Goal: Task Accomplishment & Management: Use online tool/utility

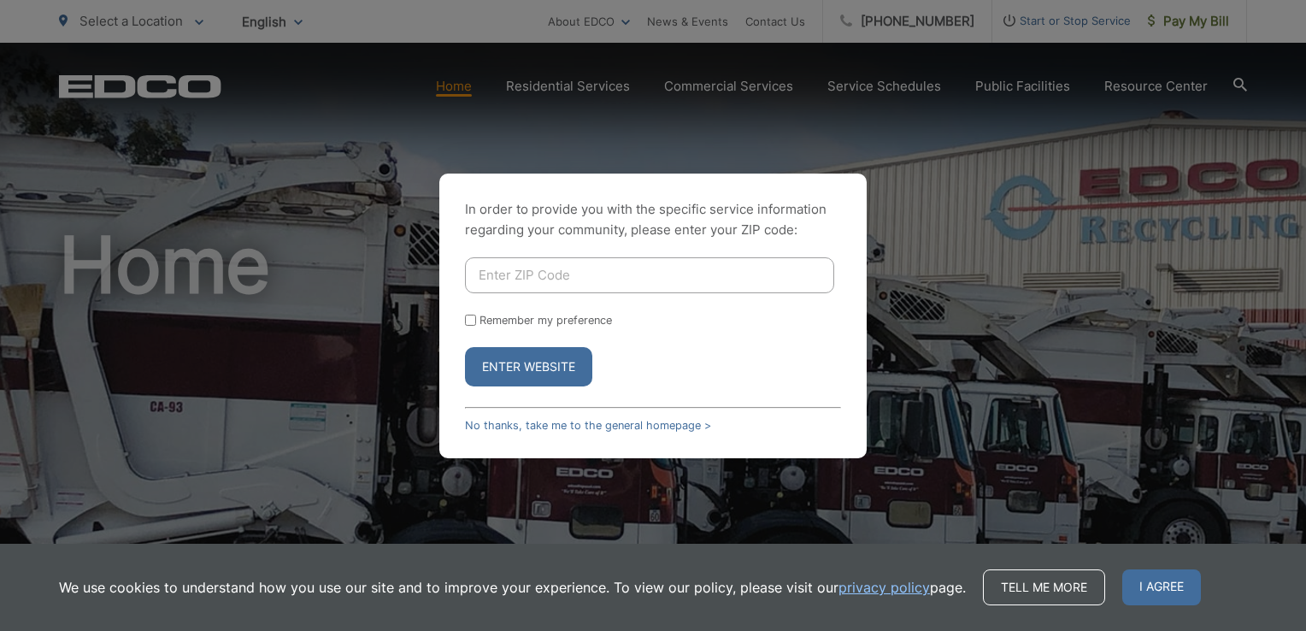
click at [550, 274] on input "Enter ZIP Code" at bounding box center [649, 275] width 369 height 36
type input "90275"
click at [837, 342] on form "90275 Remember my preference Enter Website" at bounding box center [653, 321] width 376 height 129
click at [530, 316] on label "Remember my preference" at bounding box center [546, 320] width 132 height 13
click at [476, 316] on input "Remember my preference" at bounding box center [470, 320] width 11 height 11
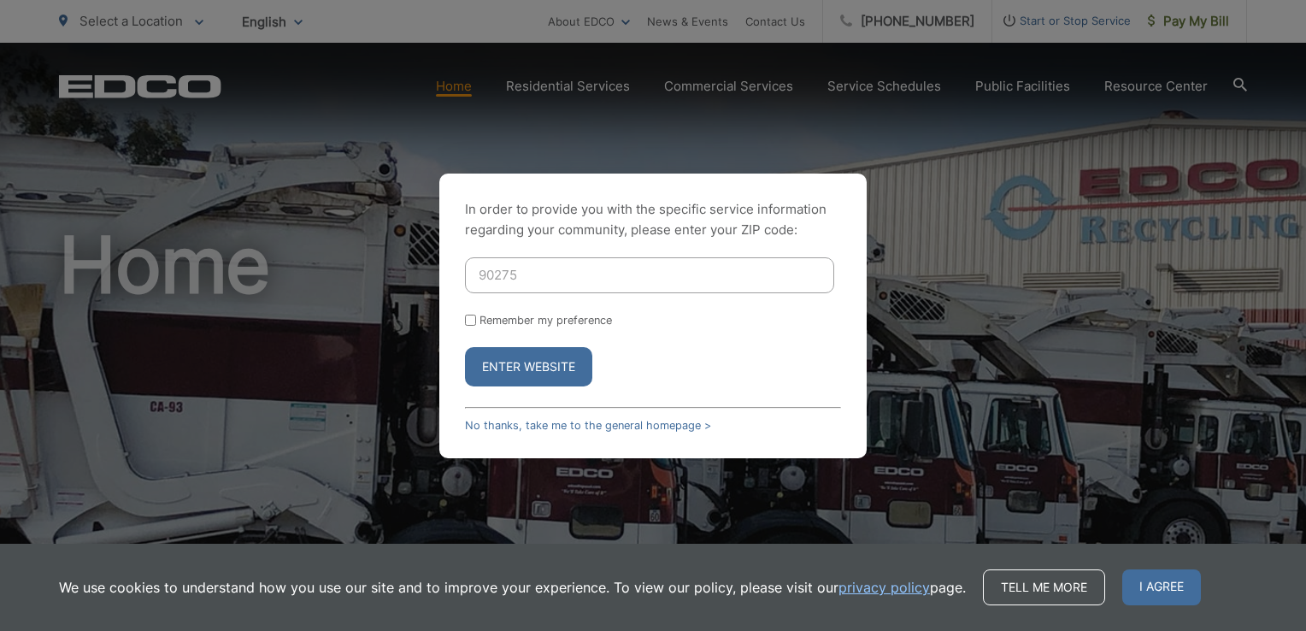
checkbox input "true"
click at [532, 368] on button "Enter Website" at bounding box center [528, 366] width 127 height 39
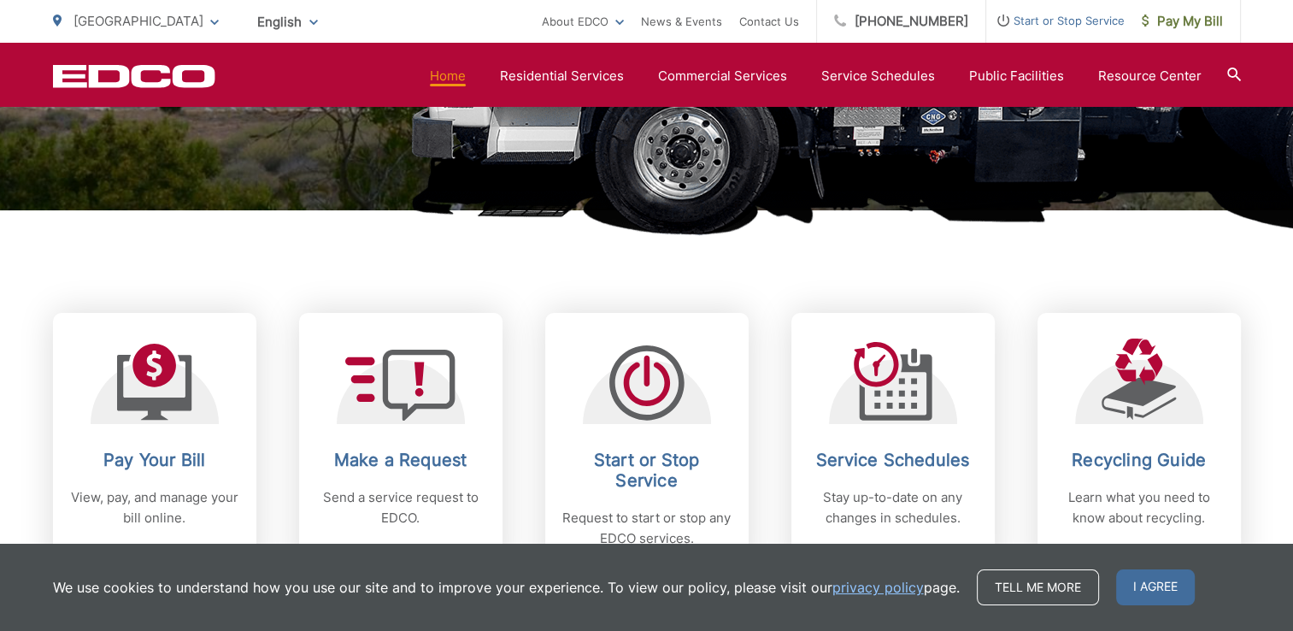
scroll to position [684, 0]
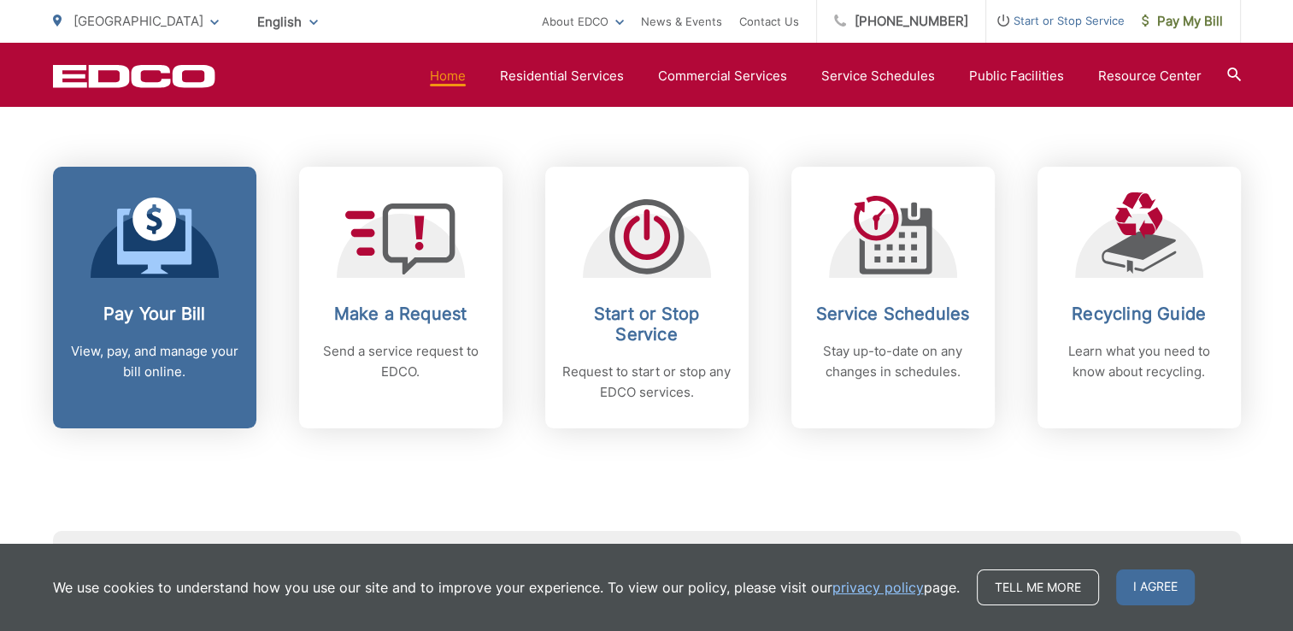
click at [187, 260] on icon at bounding box center [154, 241] width 74 height 65
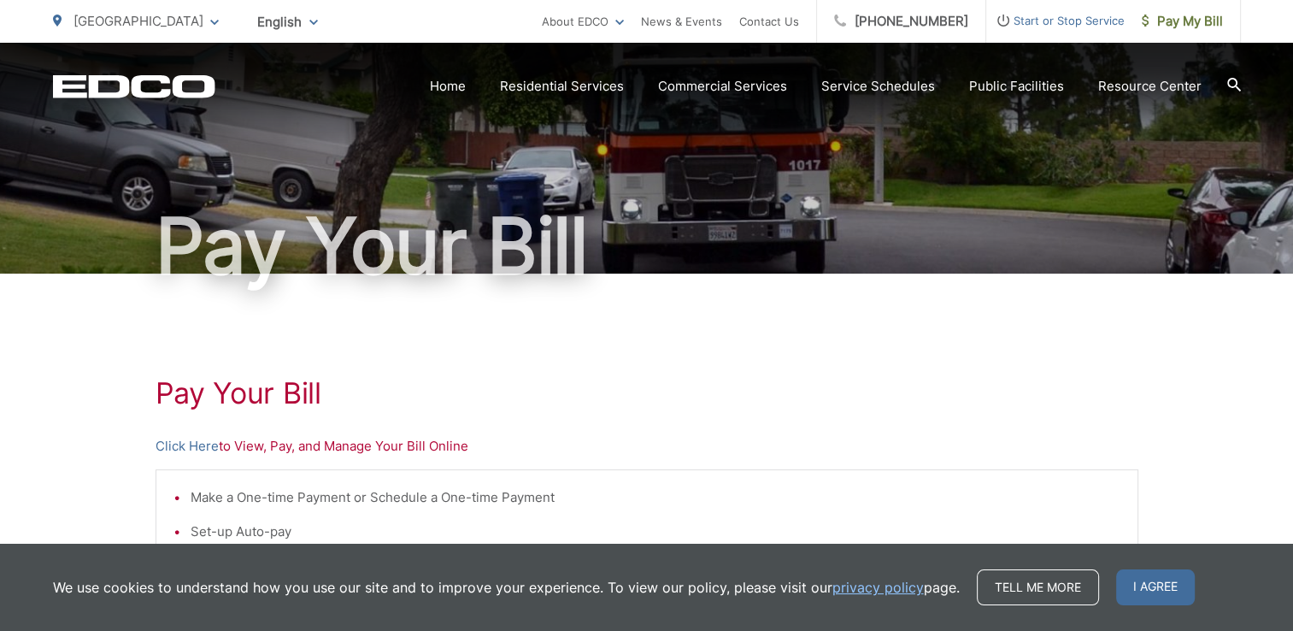
scroll to position [171, 0]
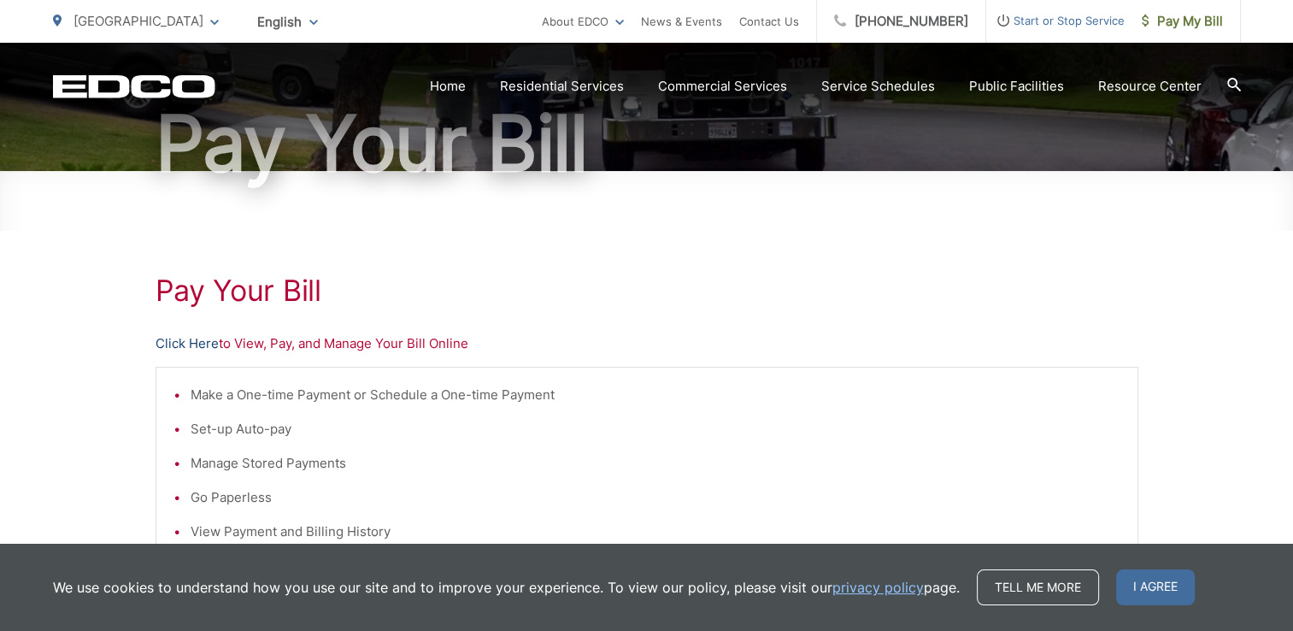
click at [185, 344] on link "Click Here" at bounding box center [187, 343] width 63 height 21
